Goal: Information Seeking & Learning: Find contact information

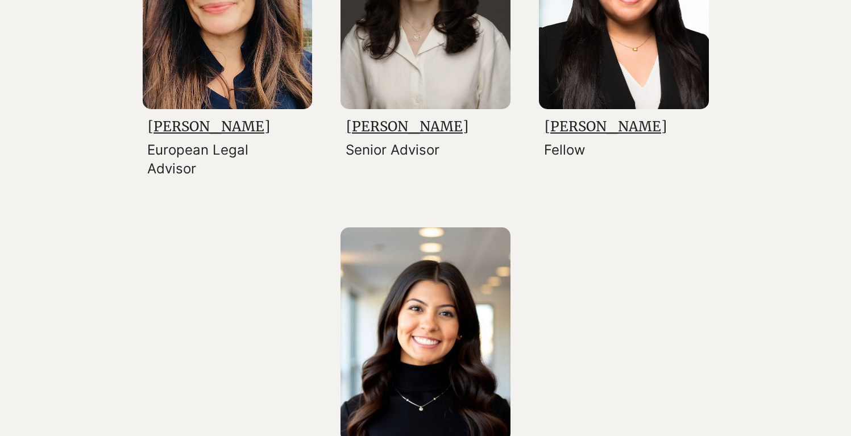
scroll to position [2105, 0]
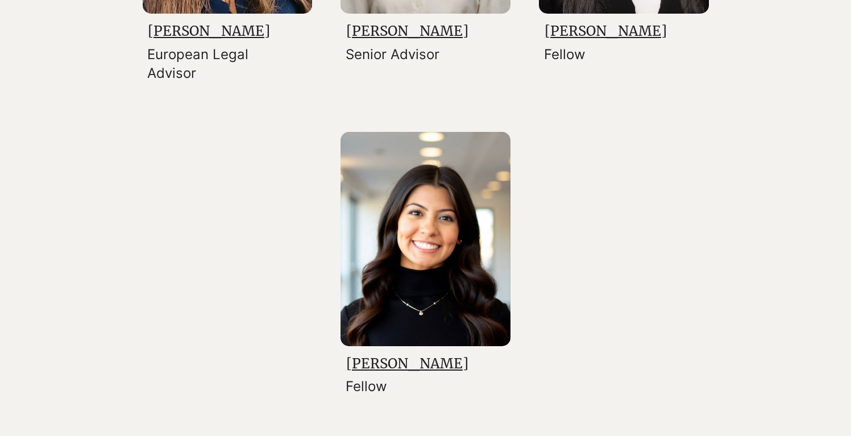
click at [443, 296] on img at bounding box center [426, 239] width 170 height 214
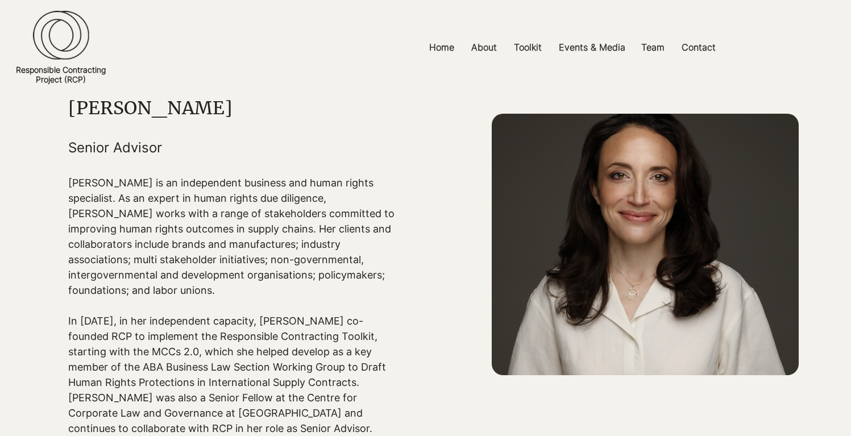
scroll to position [225, 0]
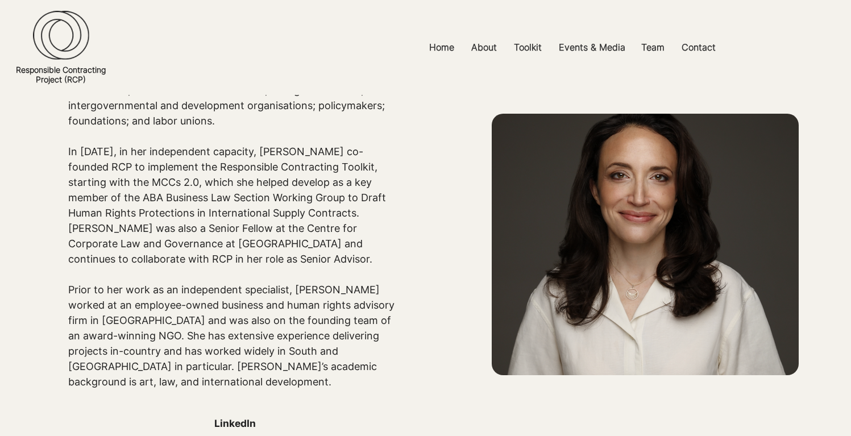
scroll to position [2105, 0]
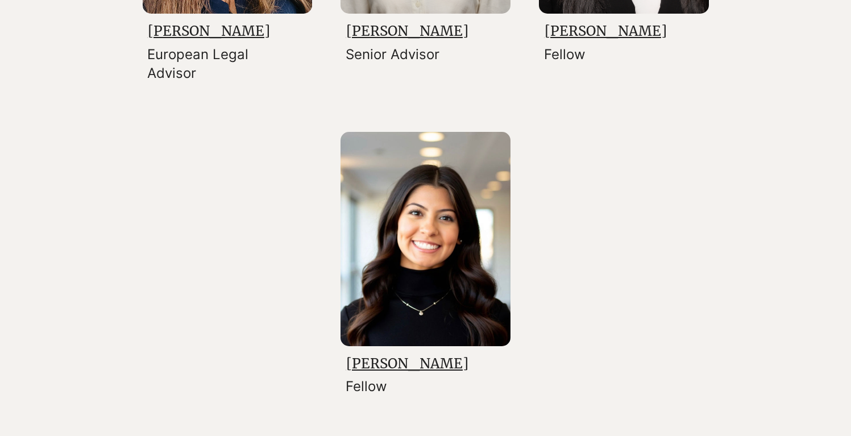
click at [403, 359] on link "[PERSON_NAME]" at bounding box center [407, 364] width 122 height 18
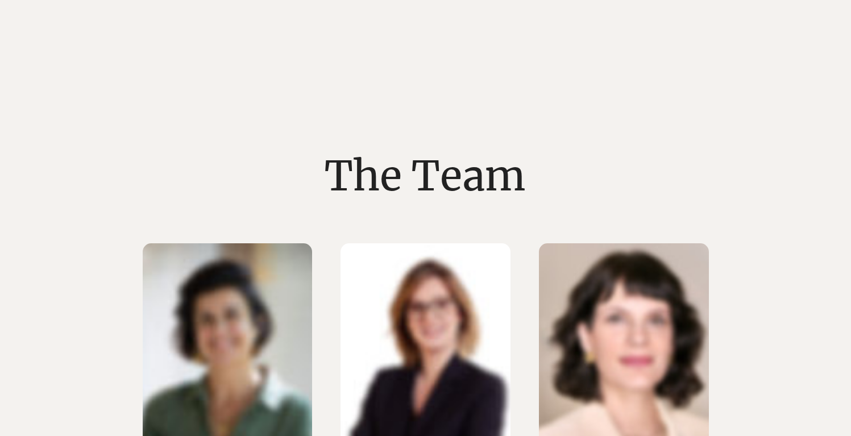
scroll to position [2105, 0]
